Goal: Transaction & Acquisition: Download file/media

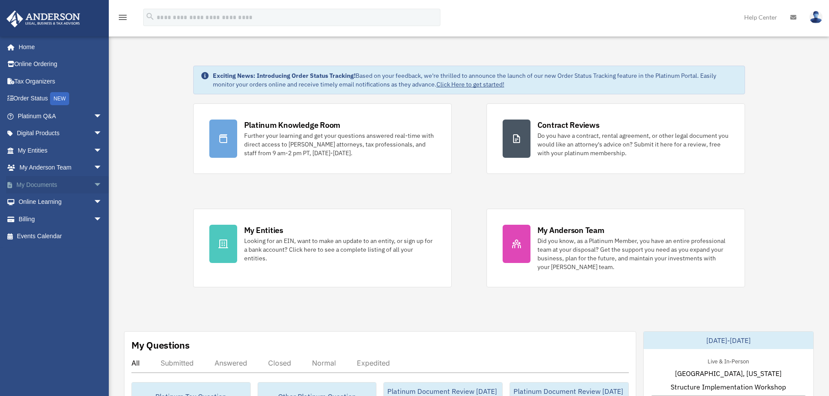
click at [64, 182] on link "My Documents arrow_drop_down" at bounding box center [60, 184] width 109 height 17
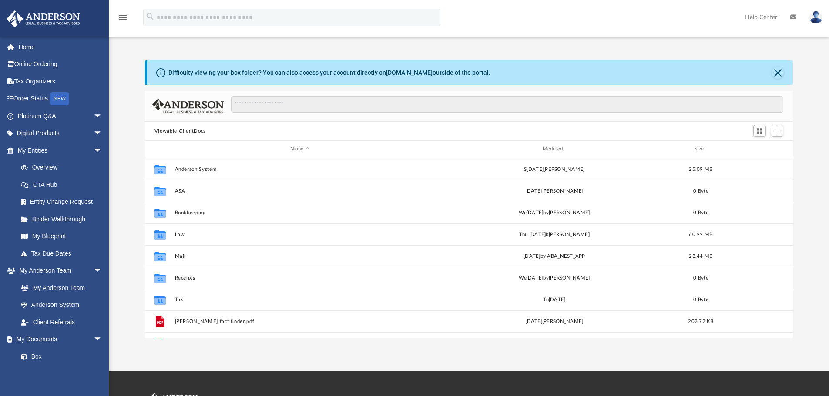
scroll to position [191, 641]
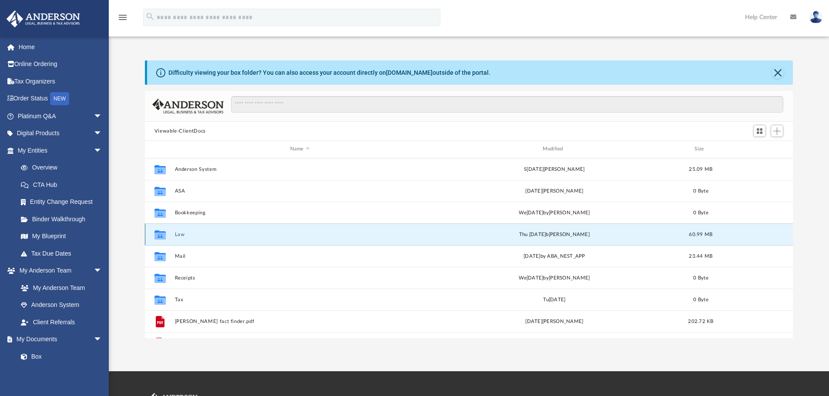
click at [180, 237] on button "Law" at bounding box center [299, 235] width 251 height 6
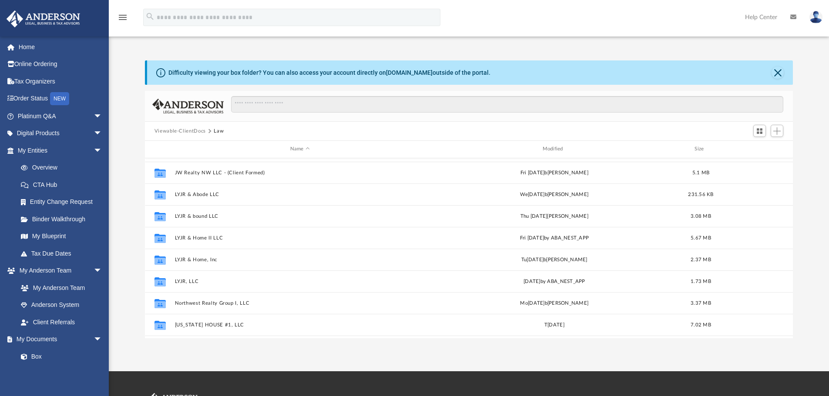
scroll to position [87, 0]
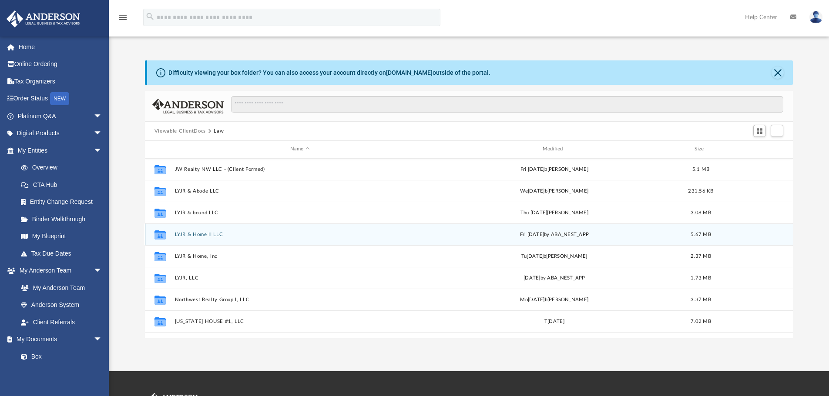
click at [214, 234] on button "LYJR & Home II LLC" at bounding box center [299, 235] width 251 height 6
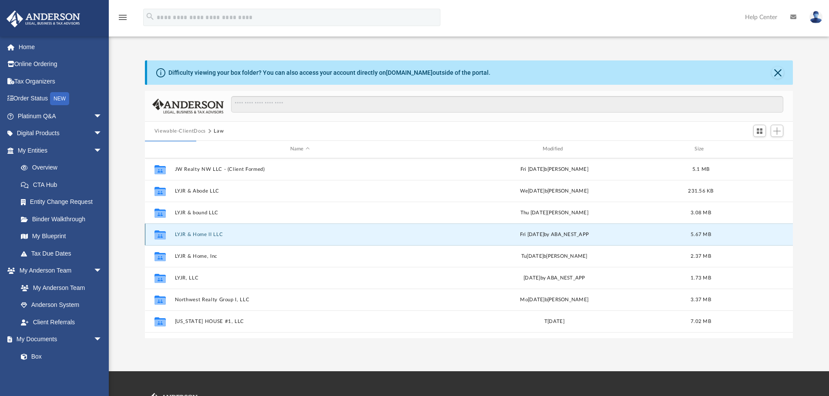
scroll to position [0, 0]
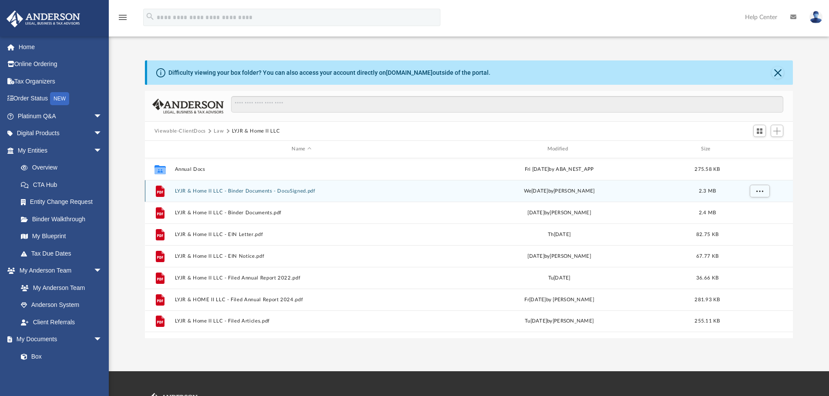
click at [259, 192] on button "LYJR & Home II LLC - Binder Documents - DocuSigned.pdf" at bounding box center [301, 191] width 254 height 6
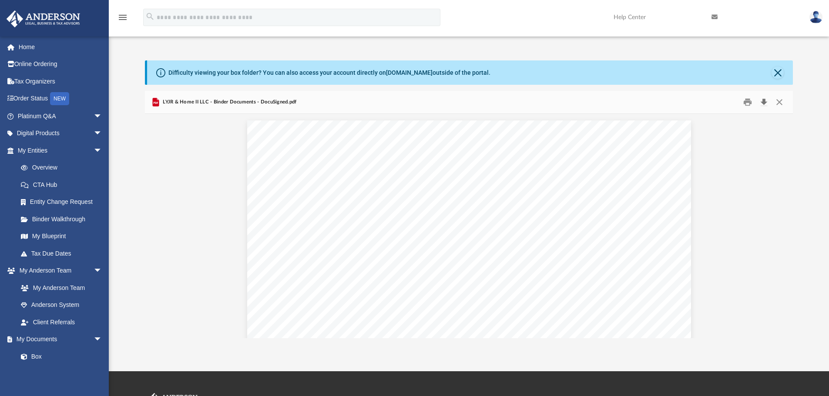
click at [763, 101] on button "Download" at bounding box center [763, 102] width 16 height 13
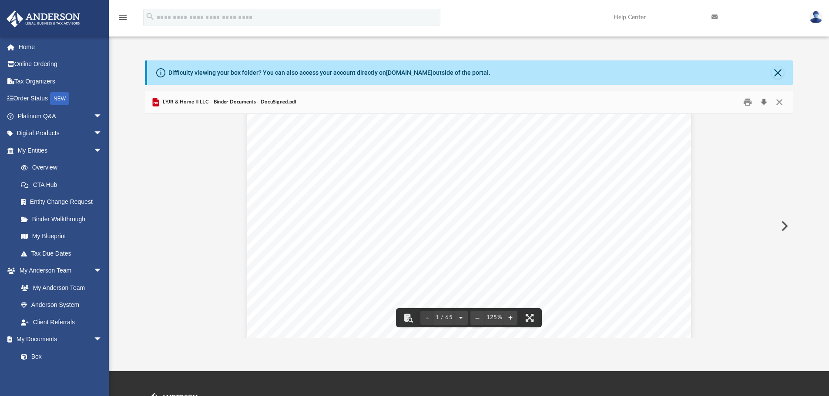
scroll to position [130, 0]
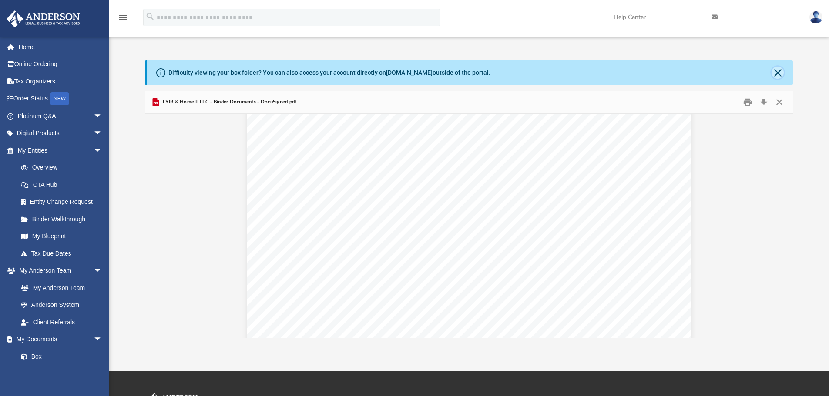
click at [772, 70] on button "Close" at bounding box center [777, 73] width 12 height 12
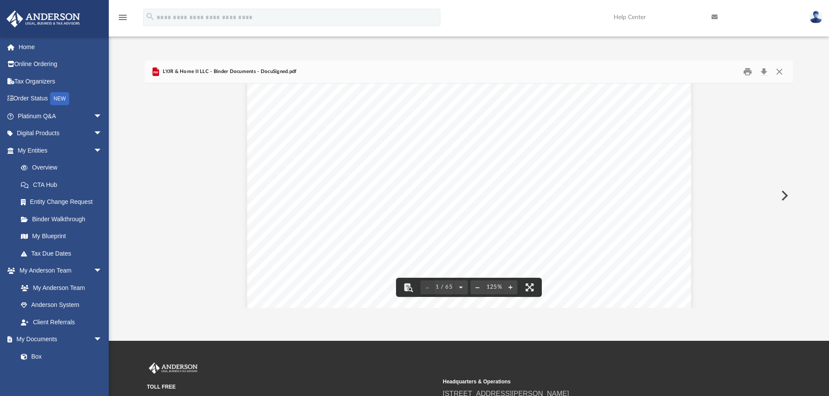
scroll to position [0, 0]
click at [217, 70] on span "LYJR & Home II LLC - Binder Documents - DocuSigned.pdf" at bounding box center [229, 72] width 136 height 8
click at [186, 70] on span "LYJR & Home II LLC - Binder Documents - DocuSigned.pdf" at bounding box center [229, 72] width 136 height 8
drag, startPoint x: 817, startPoint y: 93, endPoint x: 809, endPoint y: 206, distance: 113.8
click at [809, 206] on div "Difficulty viewing your box folder? You can also access your account directly o…" at bounding box center [469, 183] width 720 height 247
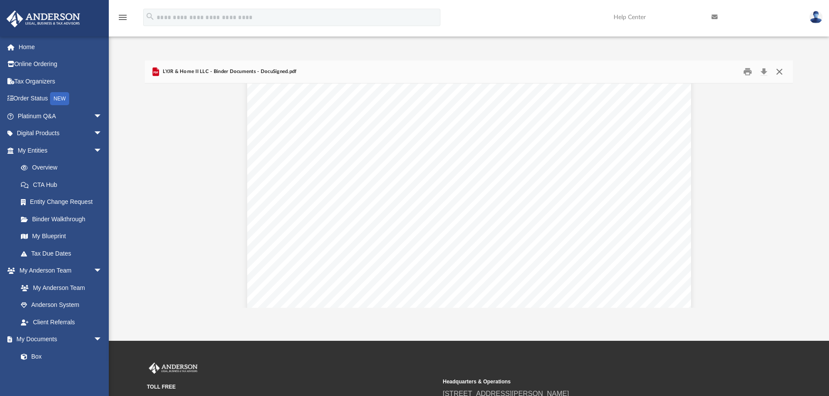
click at [777, 72] on button "Close" at bounding box center [779, 71] width 16 height 13
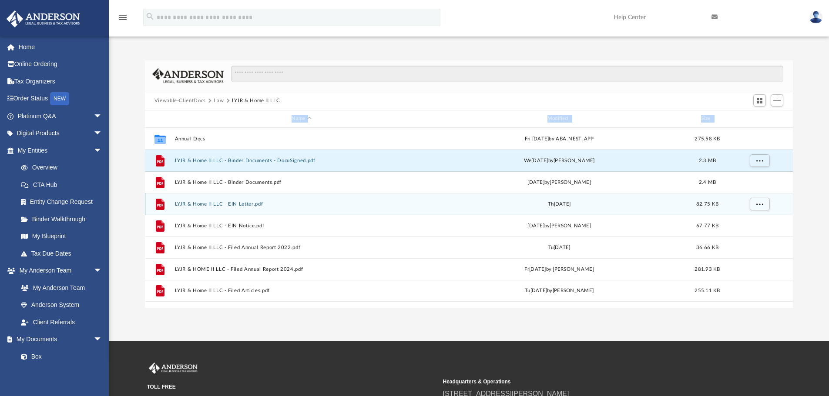
click at [223, 202] on button "LYJR & Home II LLC - EIN Letter.pdf" at bounding box center [301, 204] width 254 height 6
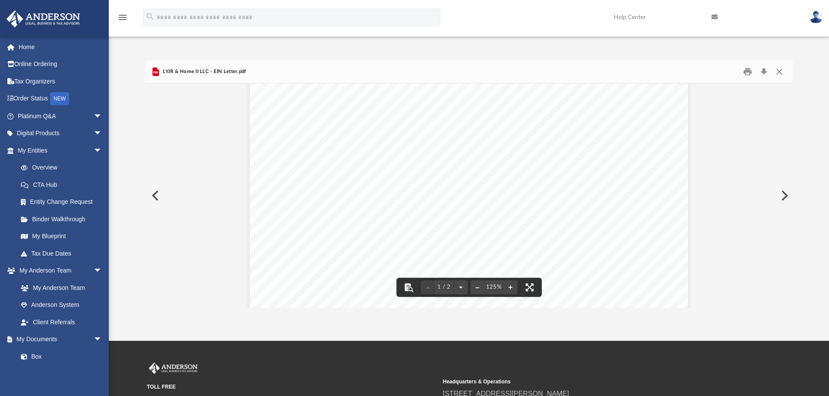
scroll to position [43, 0]
click at [779, 74] on button "Close" at bounding box center [779, 71] width 16 height 13
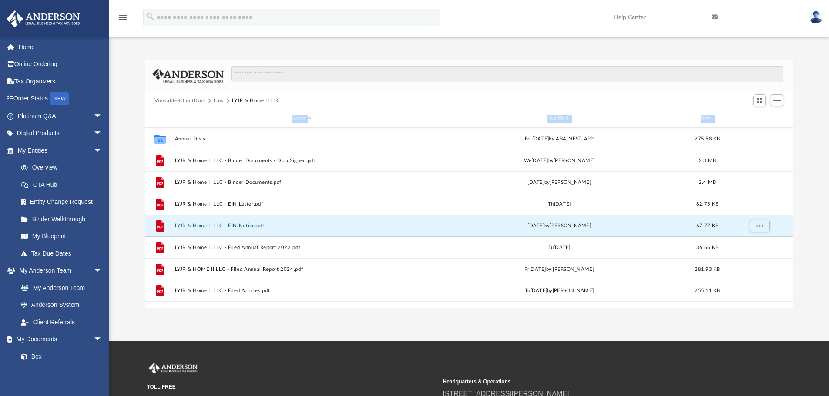
click at [232, 226] on button "LYJR & Home II LLC - EIN Notice.pdf" at bounding box center [301, 226] width 254 height 6
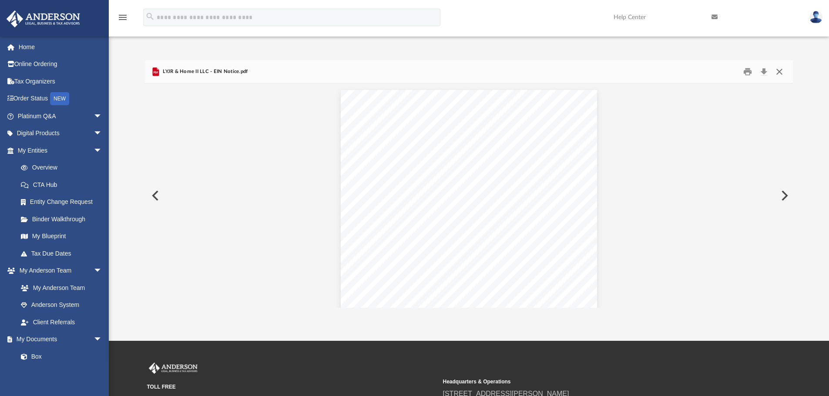
click at [784, 72] on button "Close" at bounding box center [779, 71] width 16 height 13
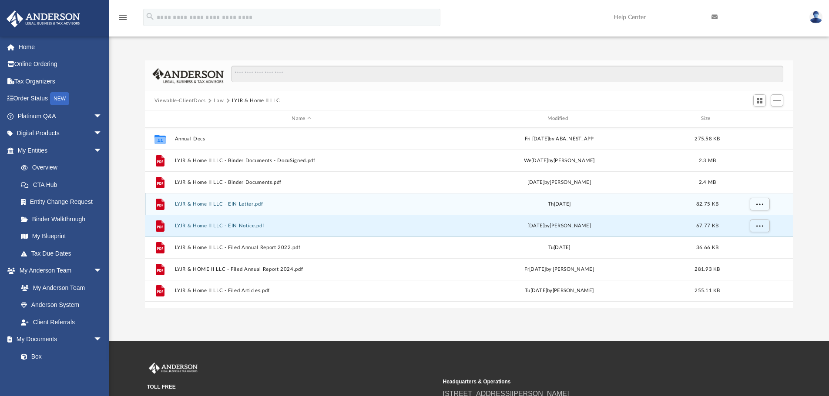
click at [363, 209] on div "File LYJR & Home II LLC - EIN Letter.pdf Thu [DATE].75 KB" at bounding box center [469, 204] width 648 height 22
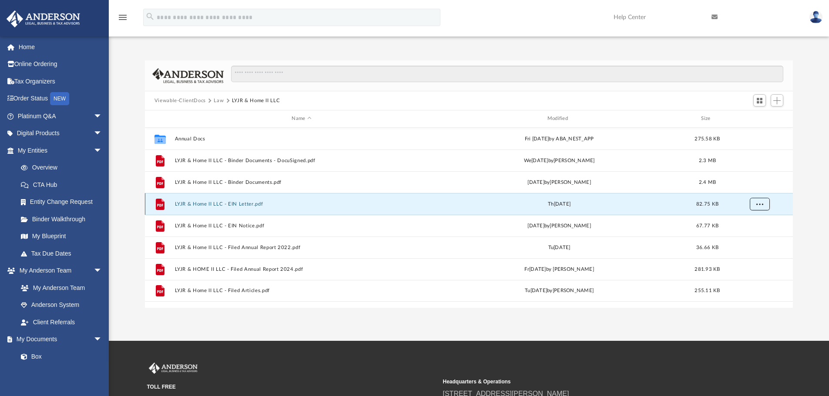
click at [764, 206] on button "More options" at bounding box center [759, 203] width 20 height 13
click at [748, 237] on li "Download" at bounding box center [750, 235] width 25 height 9
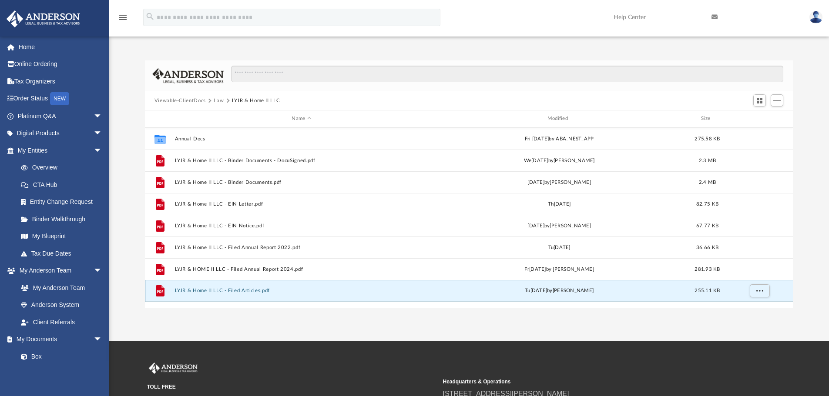
click at [328, 289] on button "LYJR & Home II LLC - Filed Articles.pdf" at bounding box center [301, 291] width 254 height 6
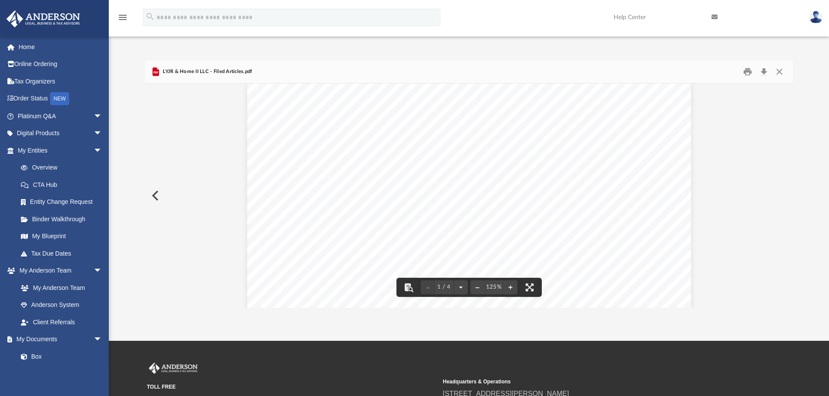
scroll to position [0, 0]
click at [779, 74] on button "Close" at bounding box center [779, 71] width 16 height 13
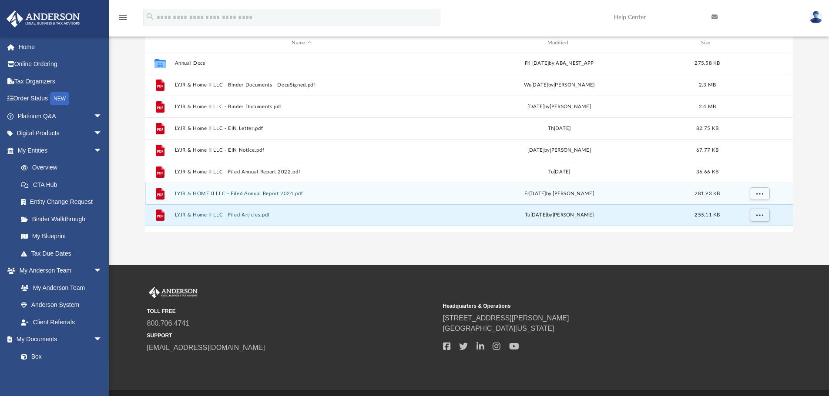
scroll to position [57, 0]
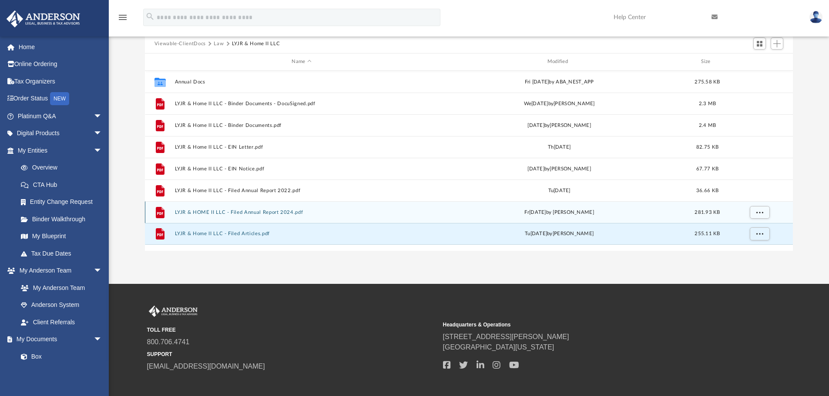
click at [373, 208] on div "File LYJR & HOME II LLC - Filed Annual Report 2024.pdf [DATE] by [PERSON_NAME] …" at bounding box center [469, 212] width 648 height 22
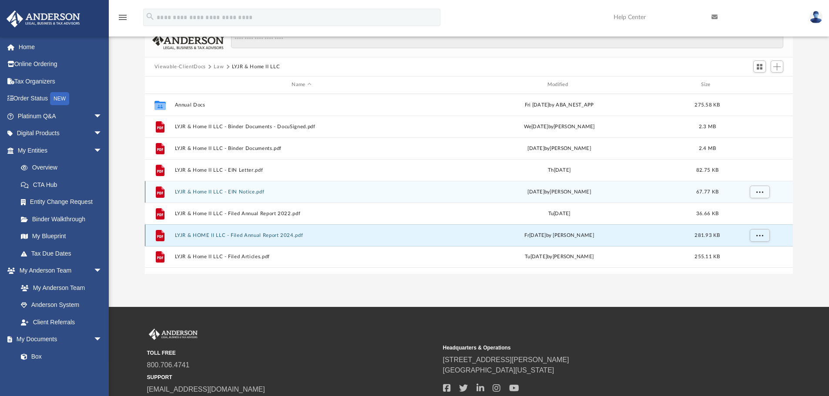
scroll to position [13, 0]
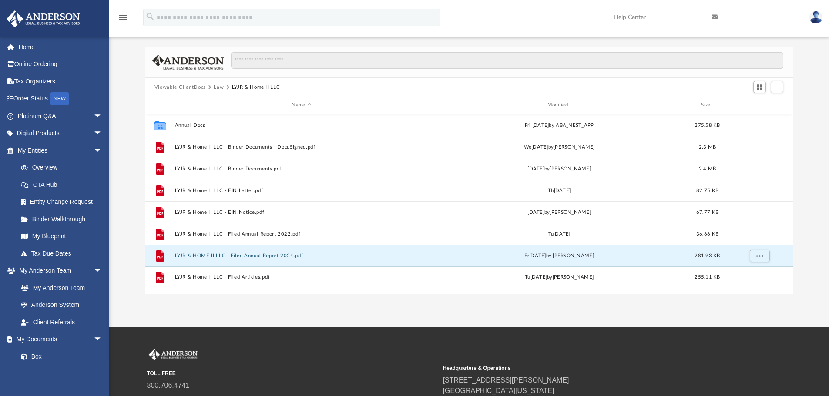
click at [266, 256] on button "LYJR & HOME II LLC - Filed Annual Report 2024.pdf" at bounding box center [301, 256] width 254 height 6
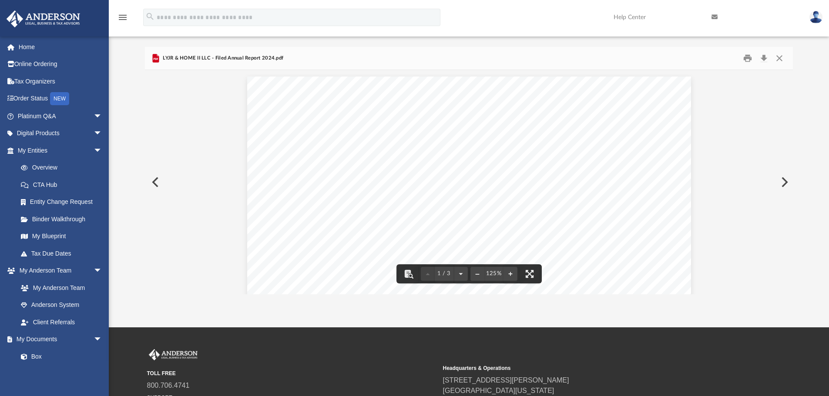
scroll to position [0, 0]
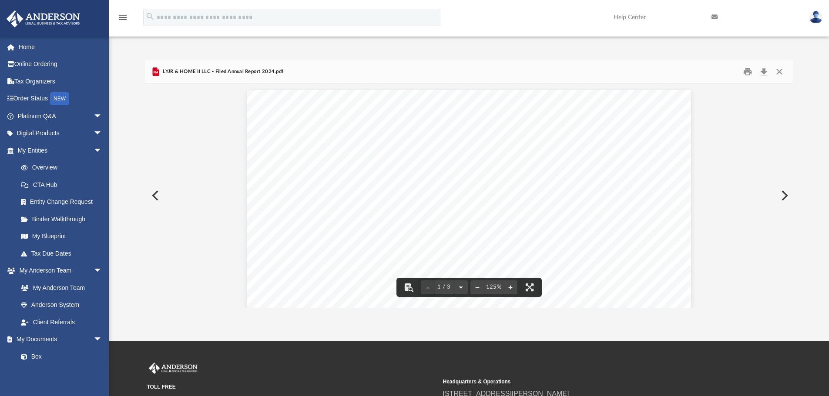
click at [159, 193] on button "Preview" at bounding box center [154, 196] width 19 height 24
click at [784, 72] on button "Close" at bounding box center [779, 71] width 16 height 13
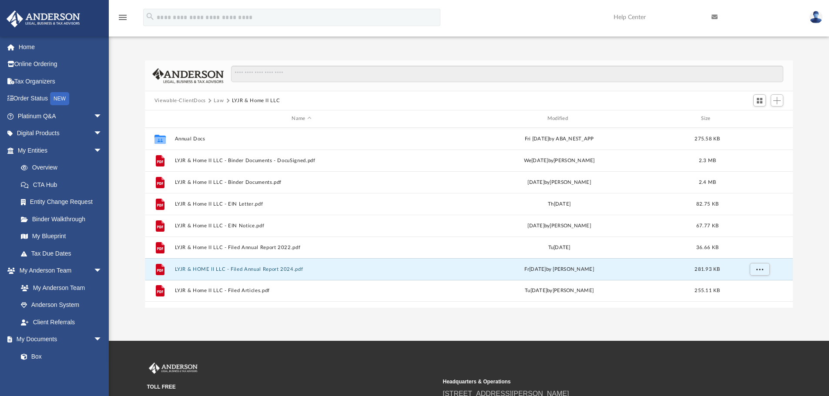
click at [218, 100] on button "Law" at bounding box center [219, 101] width 10 height 8
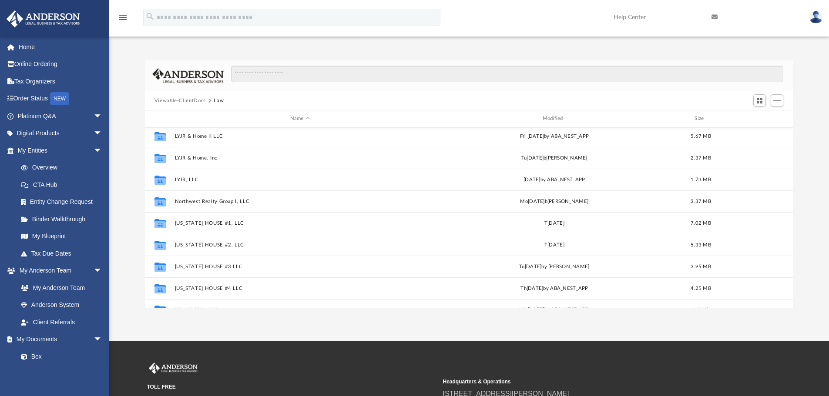
scroll to position [168, 0]
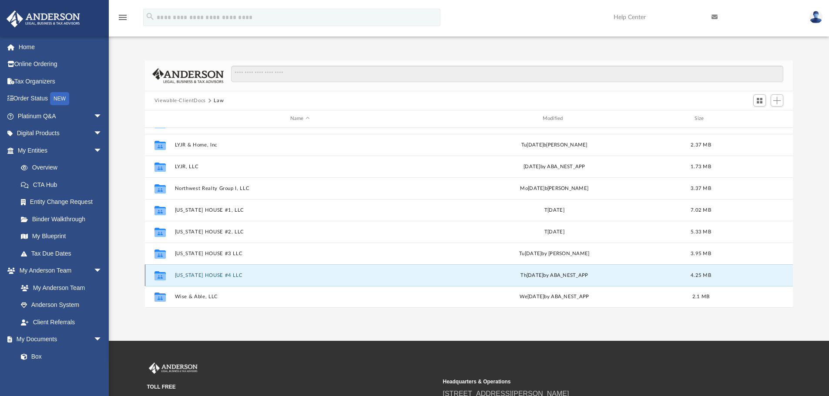
click at [221, 275] on button "[US_STATE] HOUSE #4 LLC" at bounding box center [299, 276] width 251 height 6
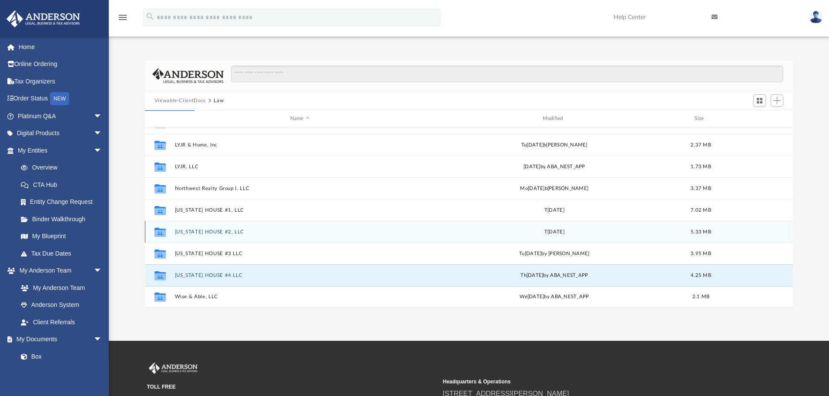
scroll to position [0, 0]
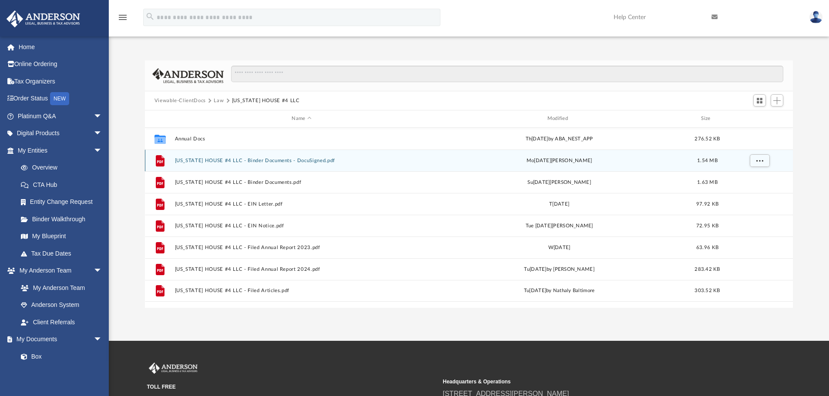
click at [330, 160] on button "[US_STATE] HOUSE #4 LLC - Binder Documents - DocuSigned.pdf" at bounding box center [301, 161] width 254 height 6
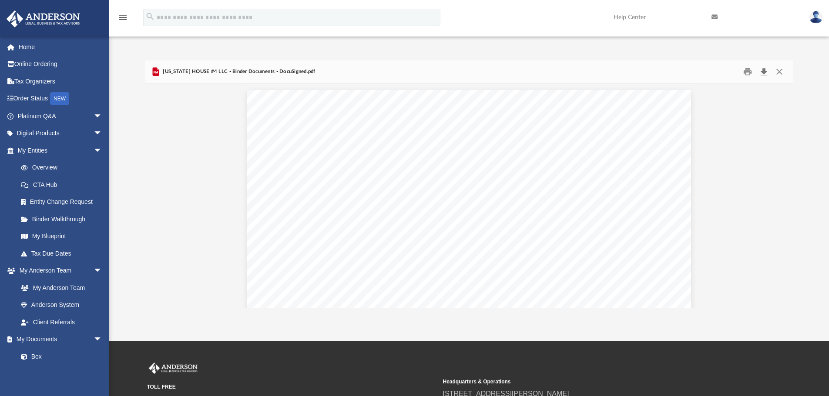
click at [765, 74] on button "Download" at bounding box center [763, 71] width 16 height 13
click at [814, 64] on div "Difficulty viewing your box folder? You can also access your account directly o…" at bounding box center [469, 183] width 720 height 247
click at [779, 68] on button "Close" at bounding box center [779, 71] width 16 height 13
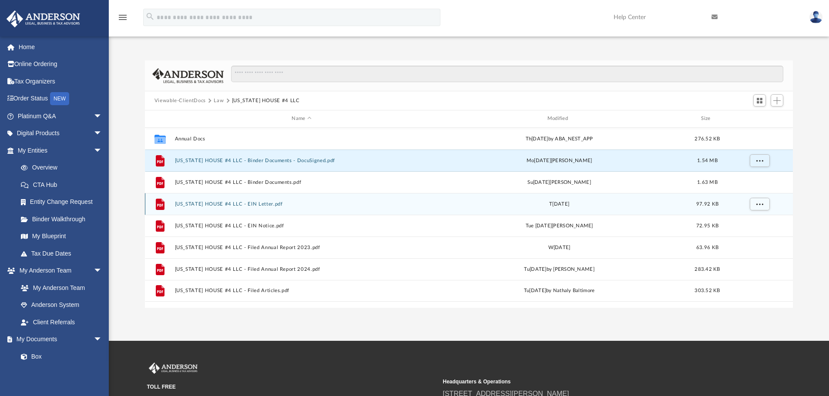
click at [268, 202] on button "[US_STATE] HOUSE #4 LLC - EIN Letter.pdf" at bounding box center [301, 204] width 254 height 6
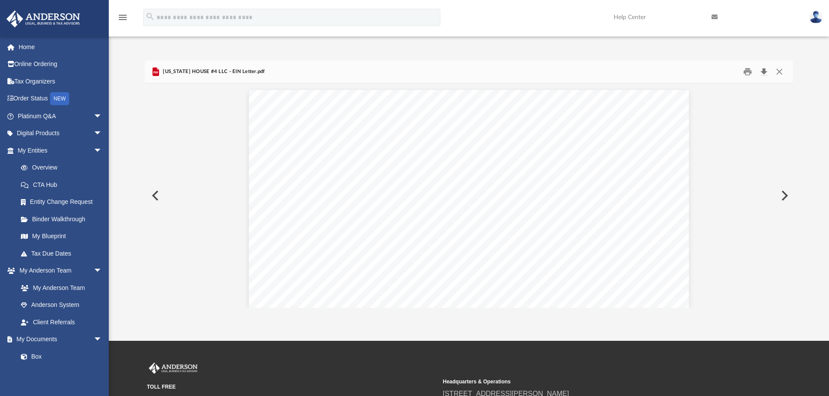
click at [763, 72] on button "Download" at bounding box center [763, 71] width 16 height 13
click at [778, 74] on button "Close" at bounding box center [779, 71] width 16 height 13
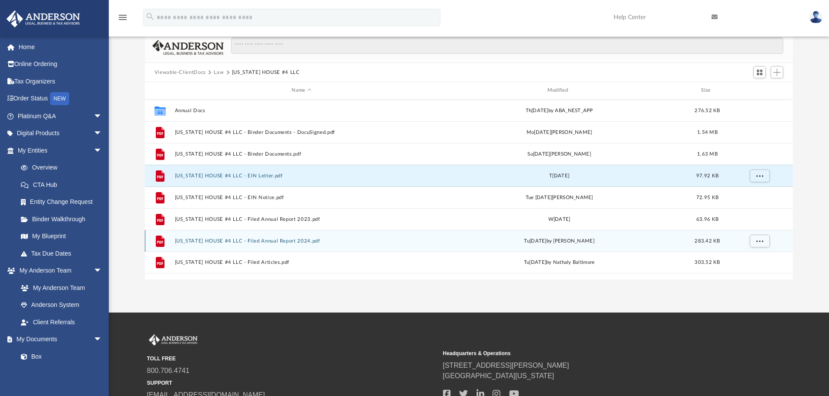
scroll to position [43, 0]
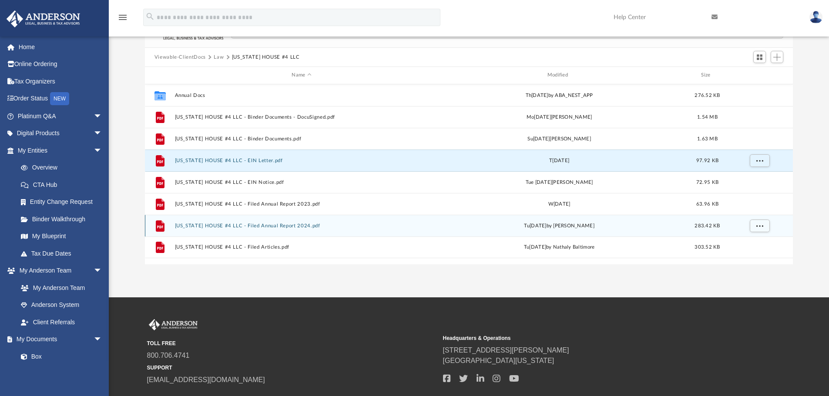
click at [274, 227] on button "[US_STATE] HOUSE #4 LLC - Filed Annual Report 2024.pdf" at bounding box center [301, 226] width 254 height 6
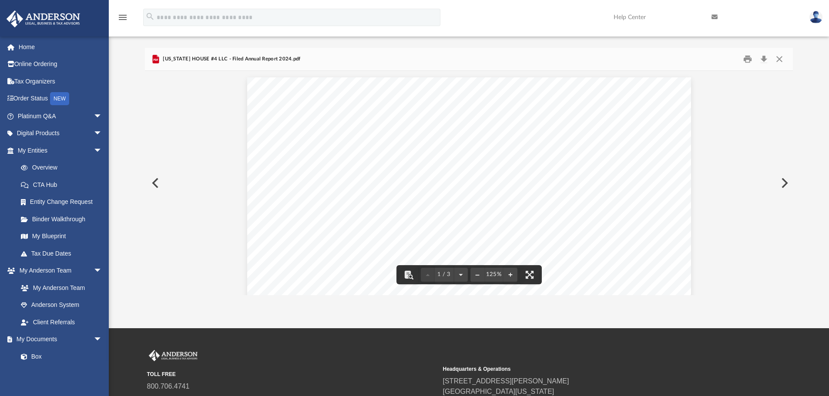
scroll to position [0, 0]
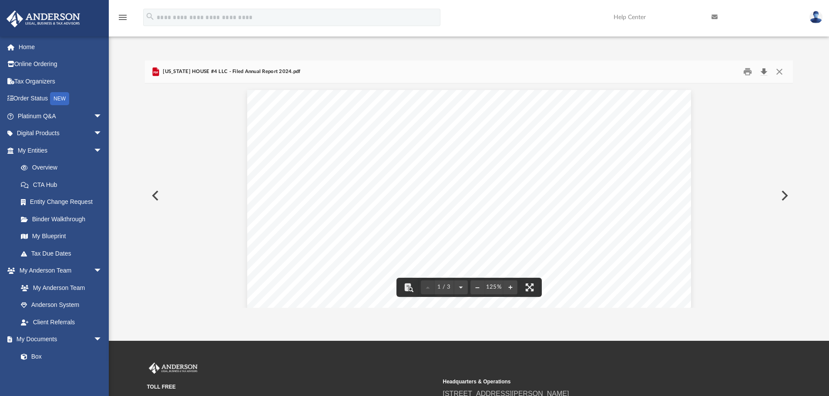
click at [764, 70] on button "Download" at bounding box center [763, 71] width 16 height 13
